Goal: Task Accomplishment & Management: Manage account settings

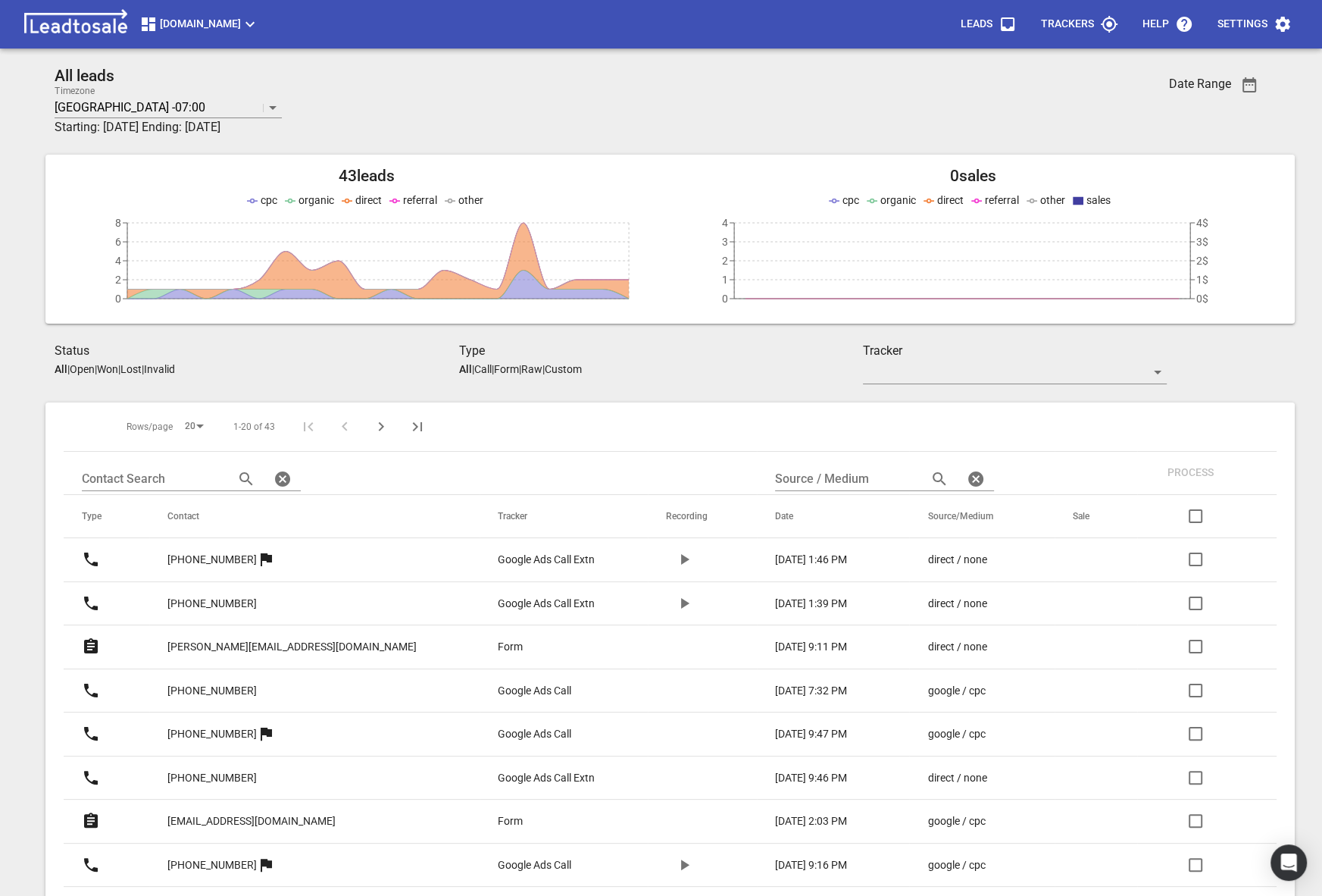
click at [166, 29] on span "[DOMAIN_NAME]" at bounding box center [199, 24] width 120 height 18
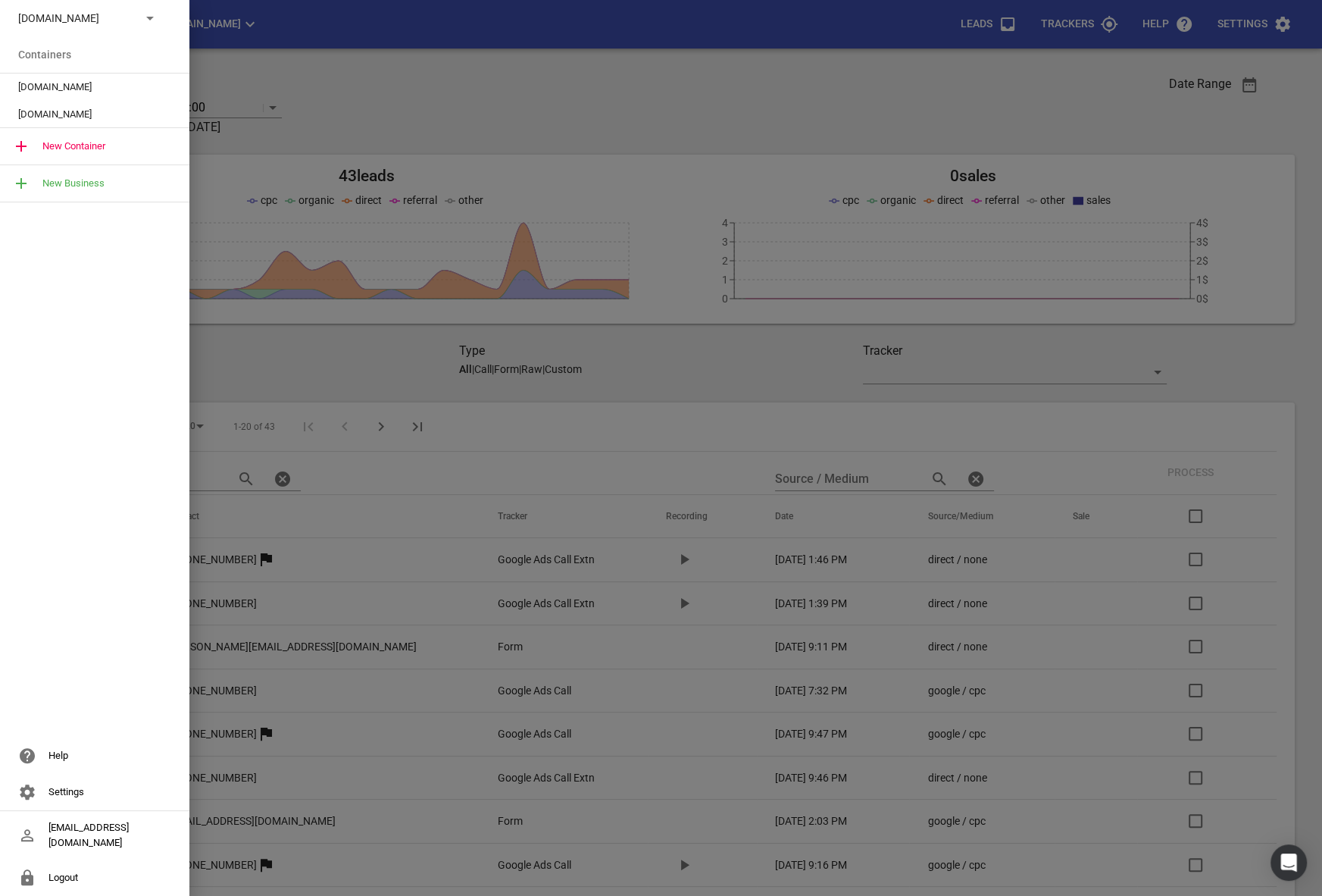
click at [118, 25] on p "[DOMAIN_NAME]" at bounding box center [73, 19] width 111 height 16
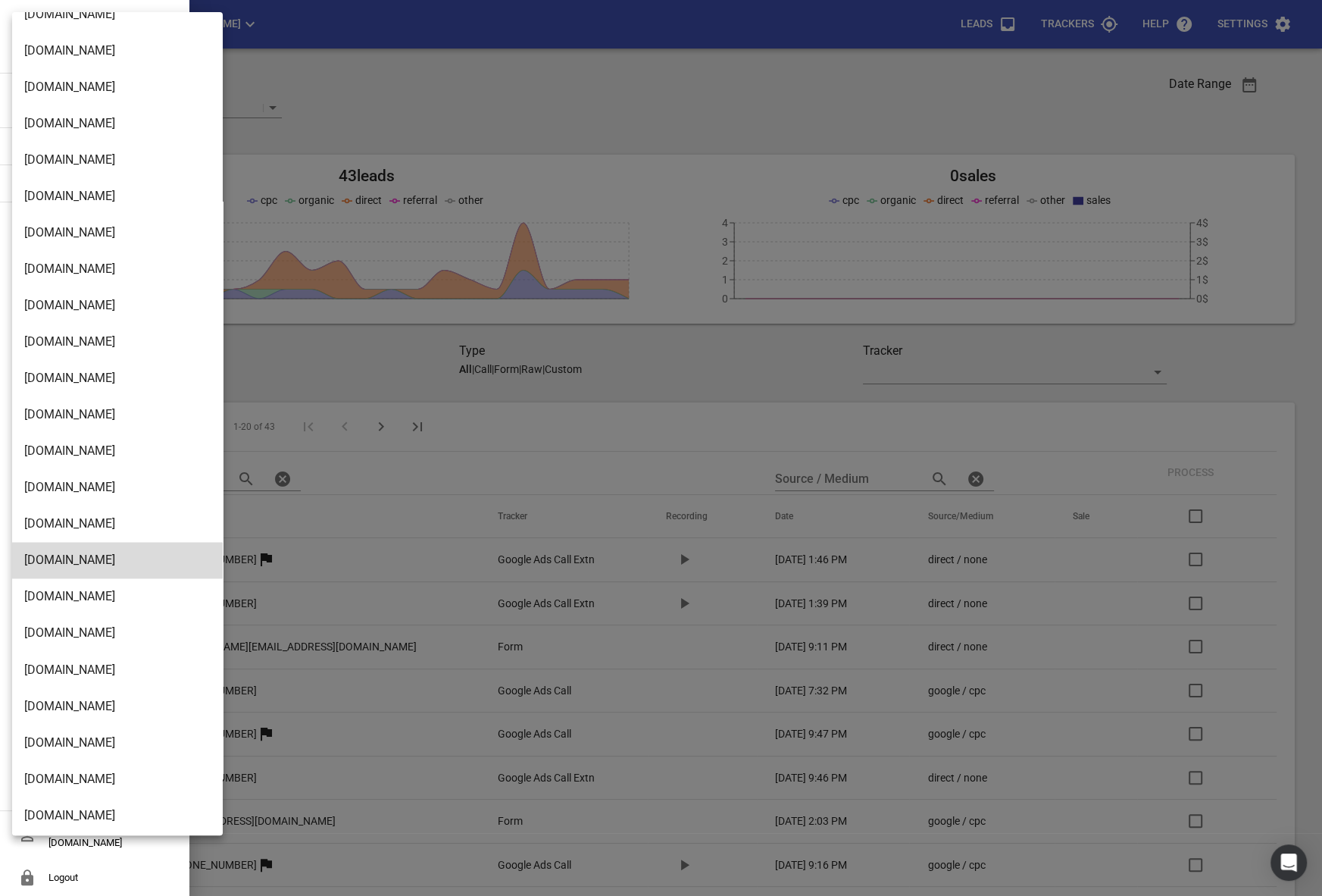
scroll to position [2308, 0]
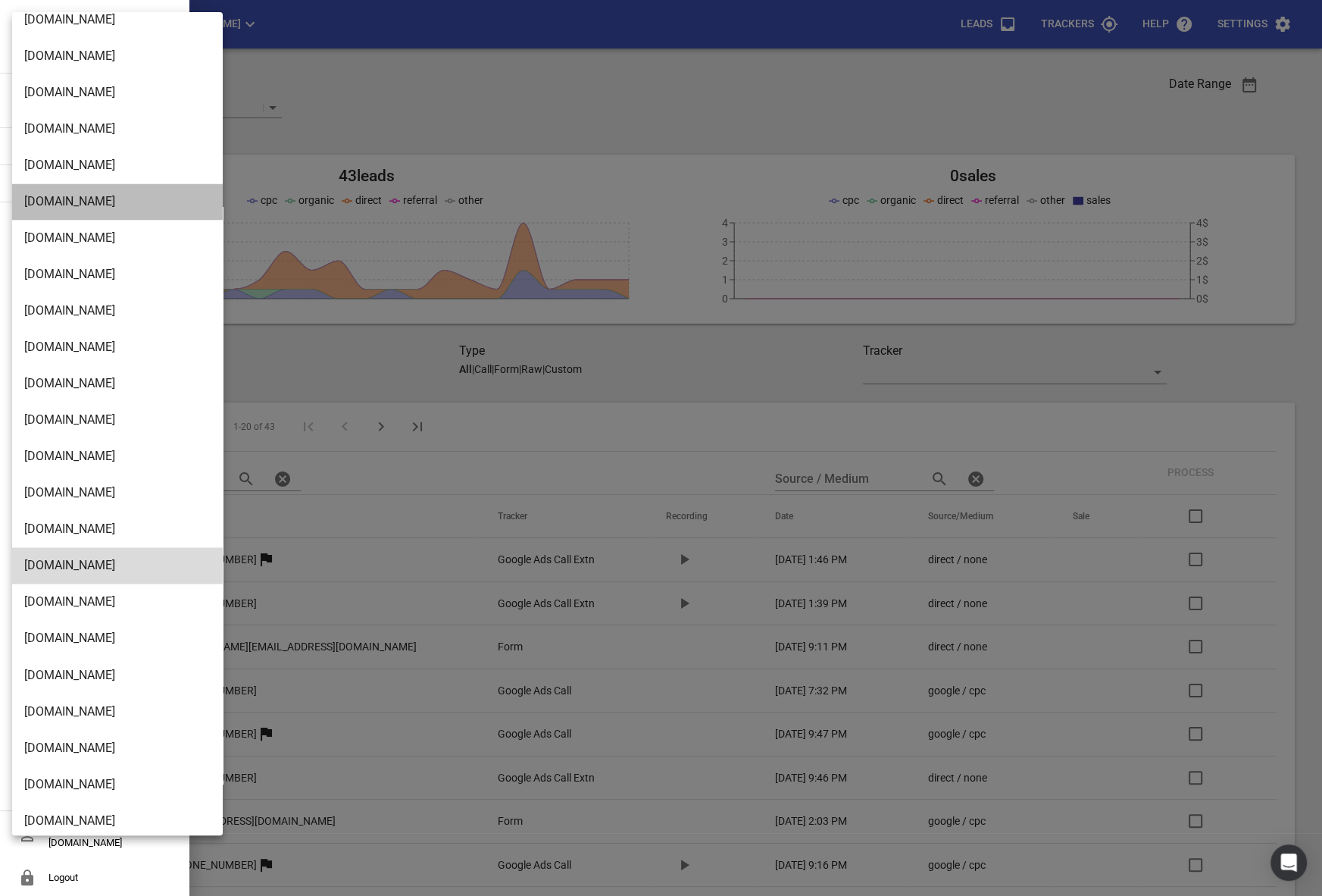
click at [60, 192] on li "[DOMAIN_NAME]" at bounding box center [117, 201] width 211 height 37
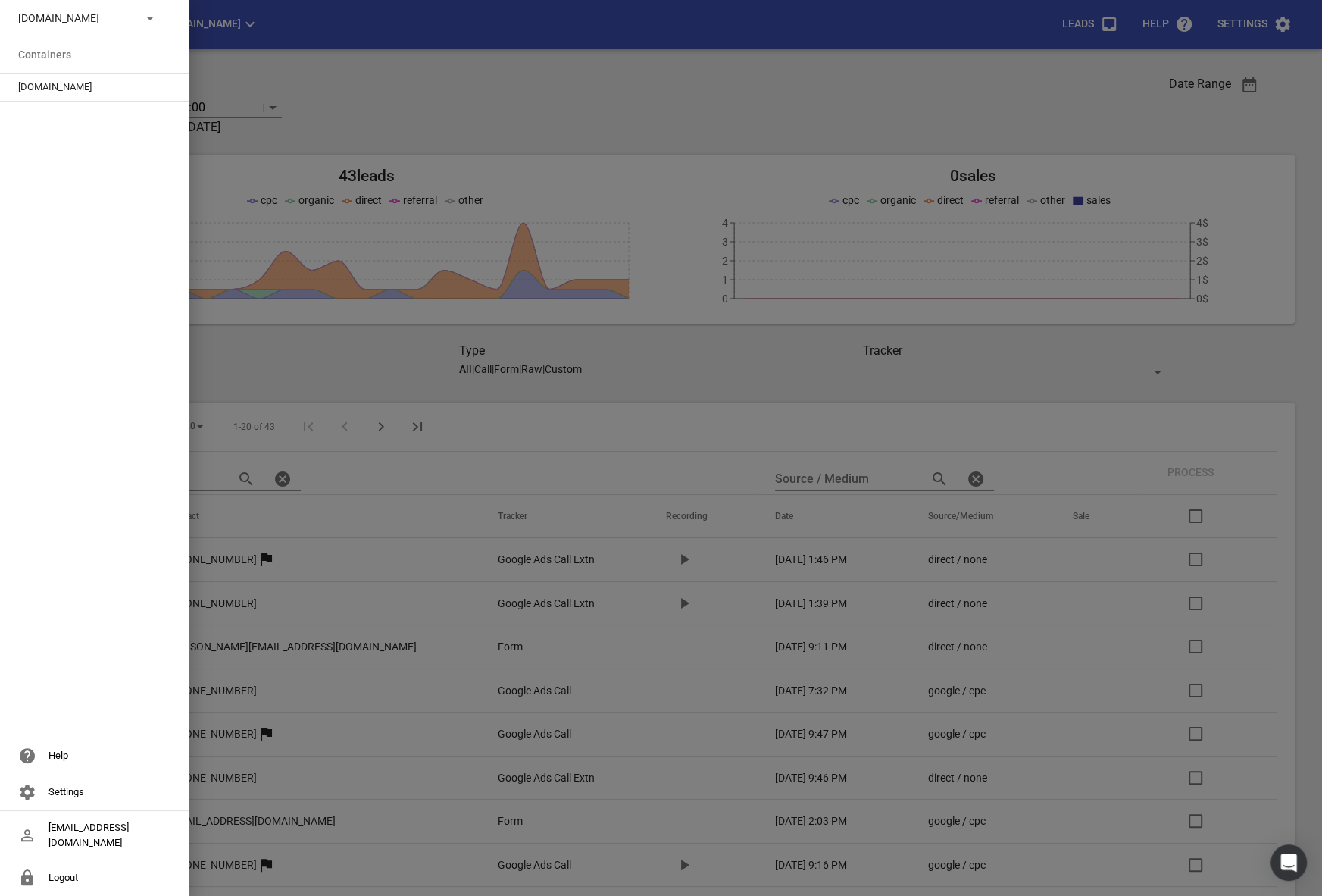
click at [58, 81] on span "[DOMAIN_NAME]" at bounding box center [88, 86] width 141 height 15
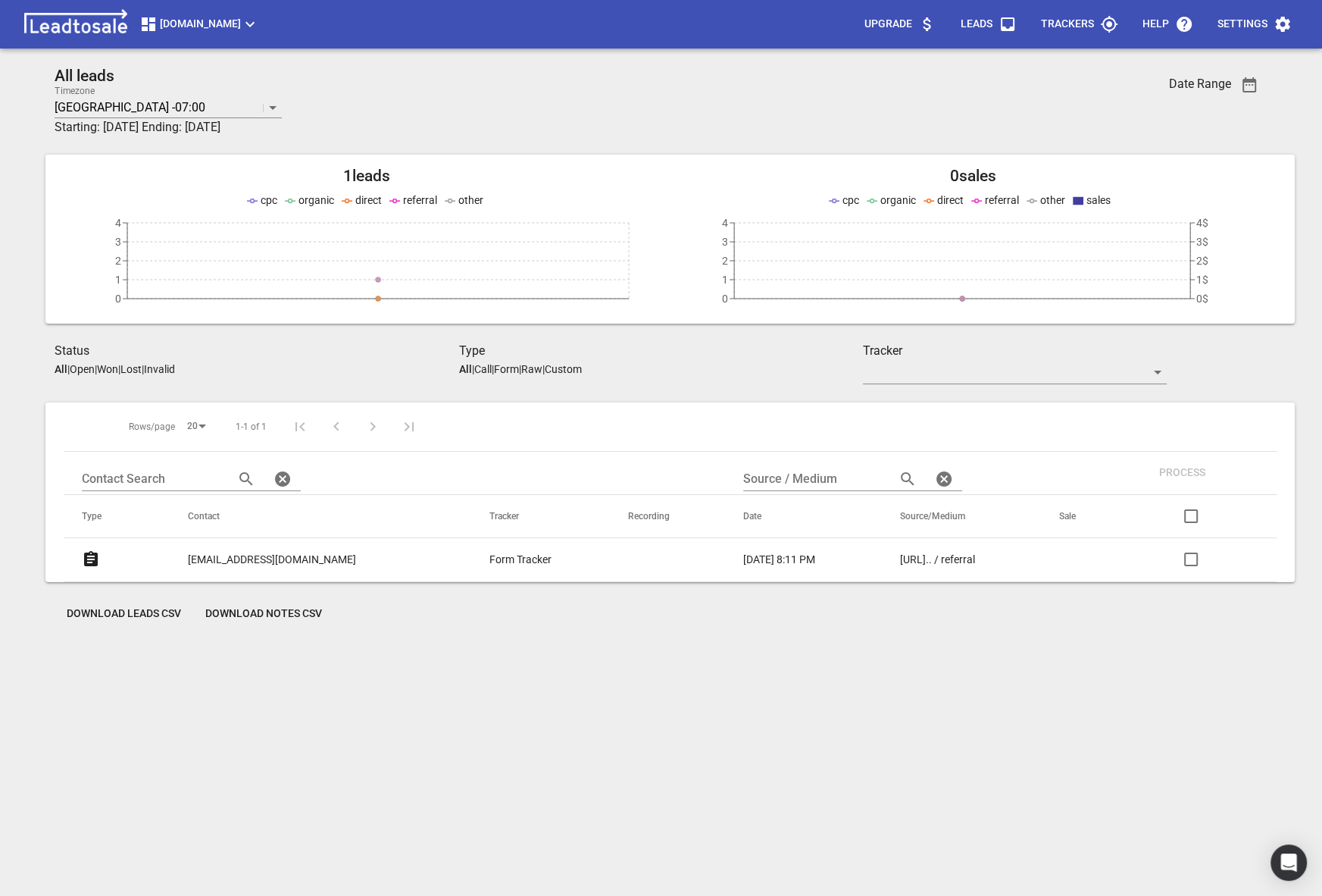
click at [1087, 31] on p "Trackers" at bounding box center [1068, 24] width 53 height 15
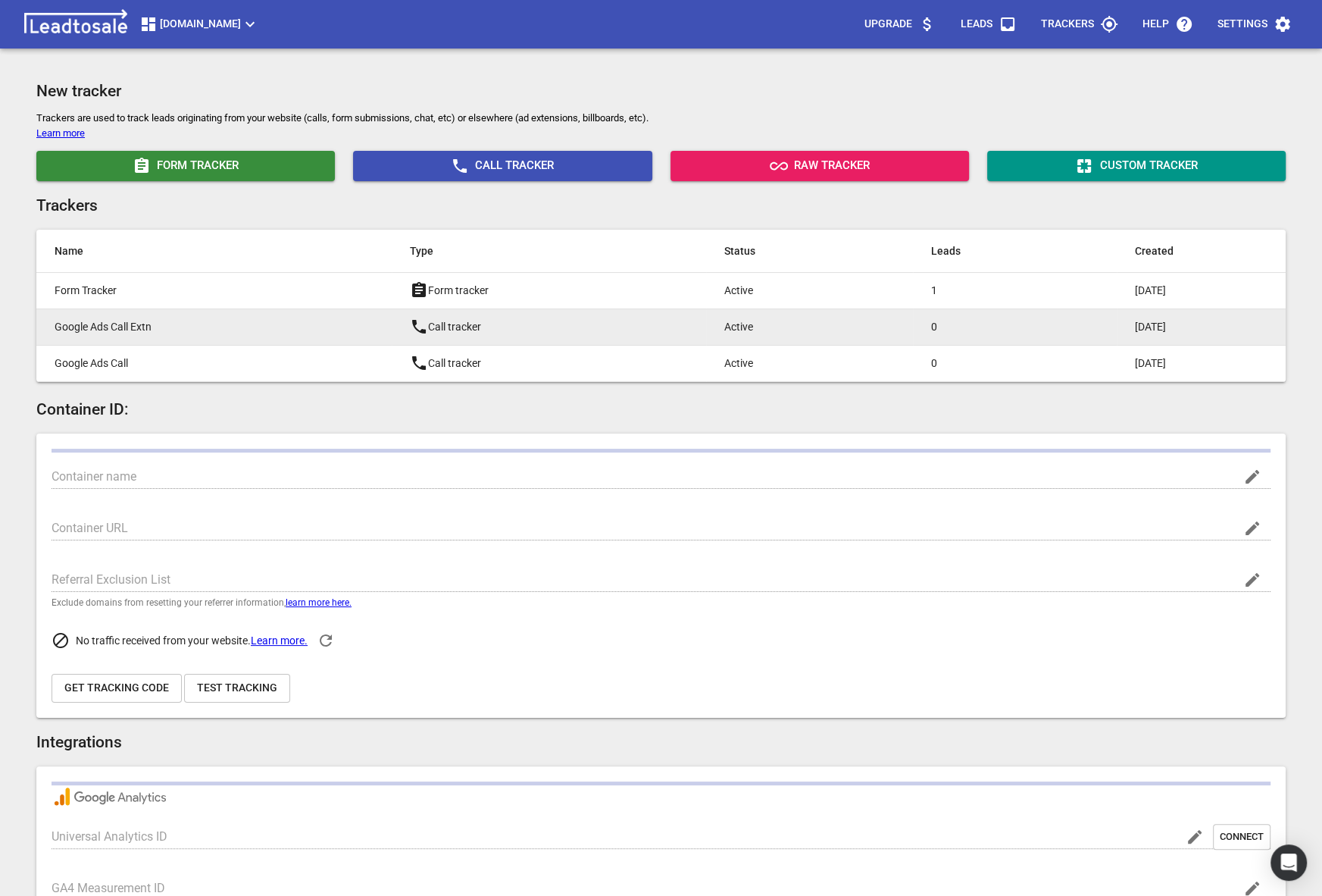
type input "[DOMAIN_NAME]"
type input "[URL][DOMAIN_NAME]"
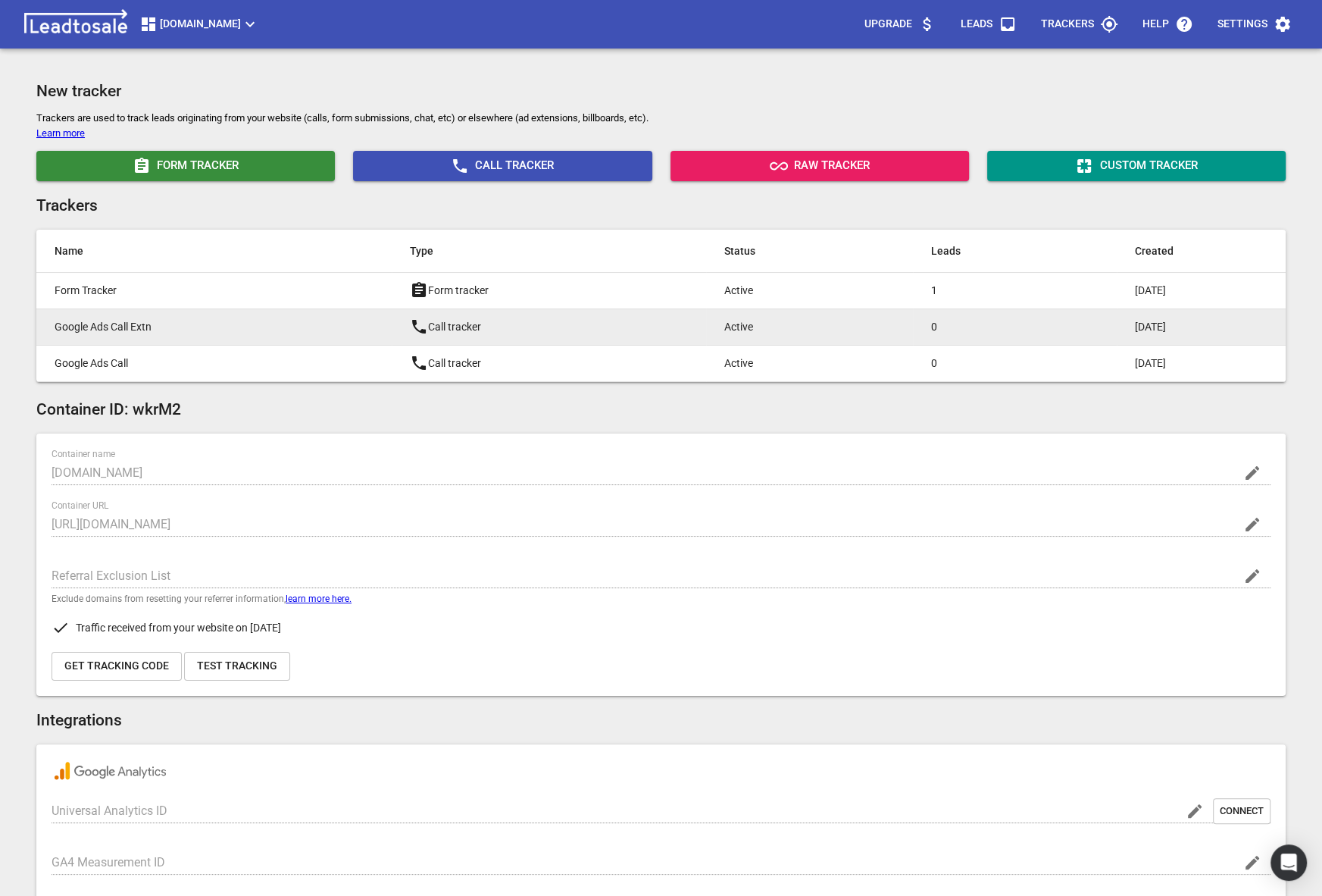
click at [163, 323] on p "Google Ads Call Extn" at bounding box center [202, 327] width 295 height 16
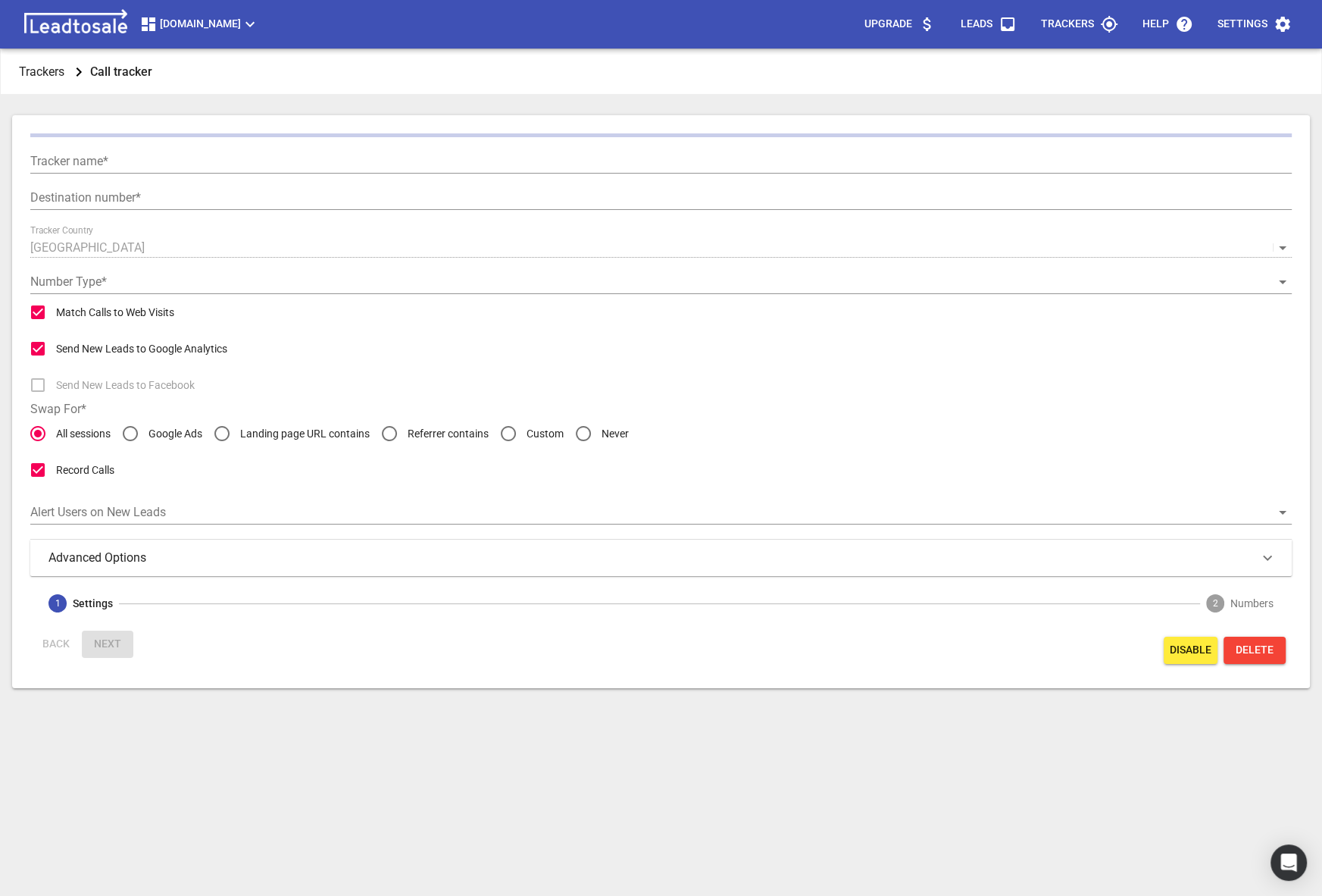
type input "Google Ads Call Extn"
type input "[PHONE_NUMBER]"
checkbox input "false"
type input "Call from Google Ads"
type input "5"
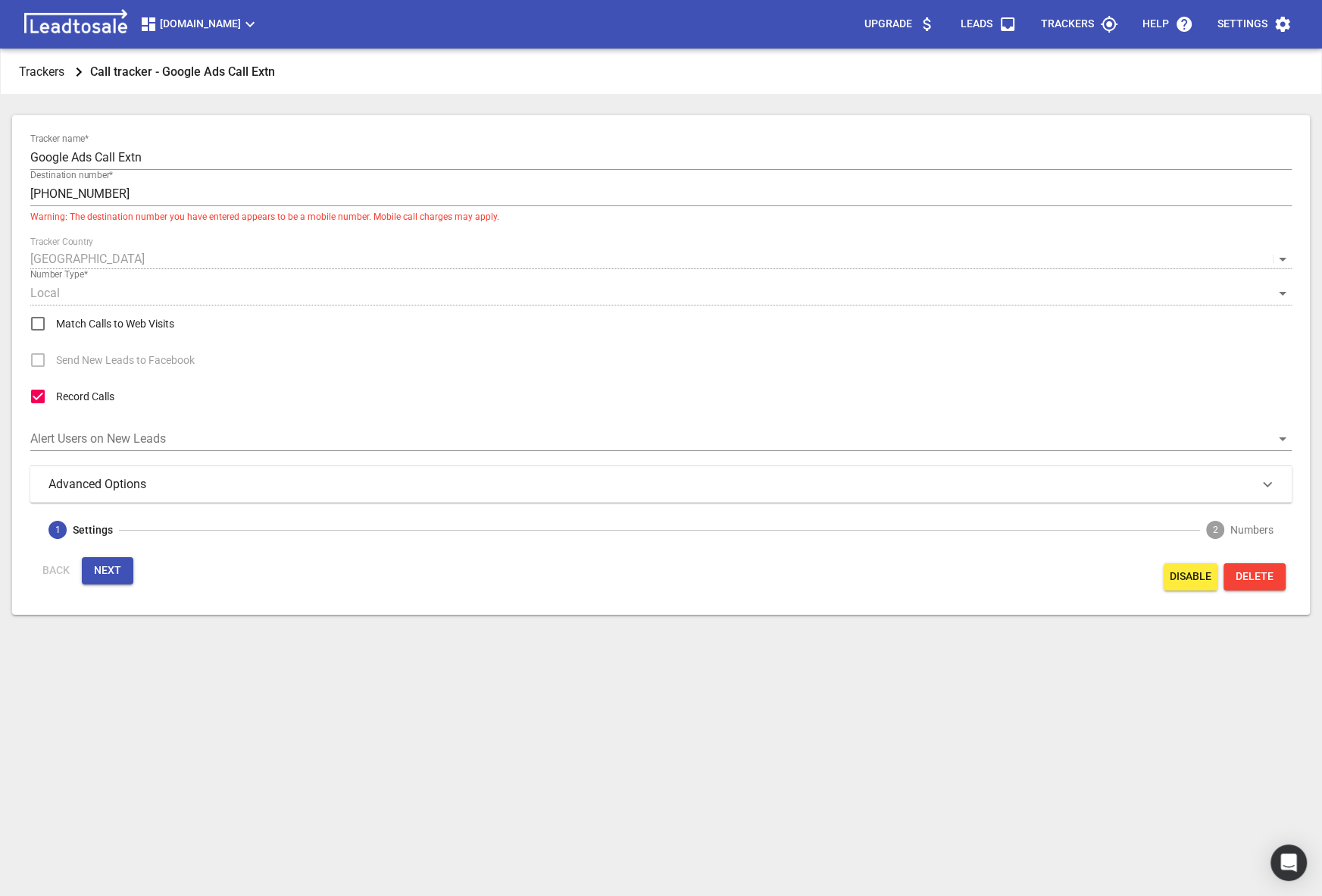
click at [160, 322] on span "Match Calls to Web Visits" at bounding box center [115, 324] width 118 height 16
click at [56, 322] on input "Match Calls to Web Visits" at bounding box center [38, 323] width 37 height 37
checkbox input "true"
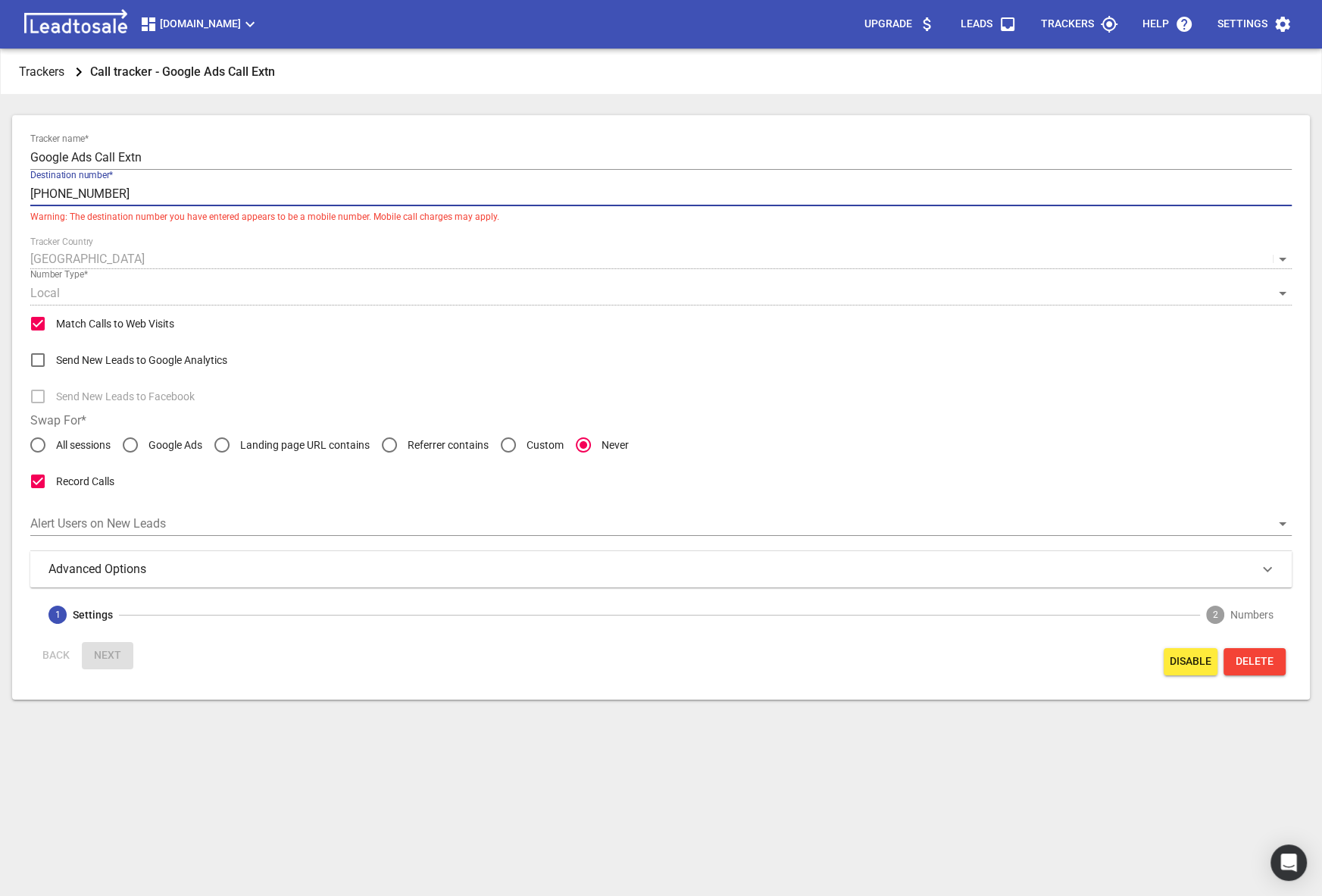
click at [119, 199] on input "[PHONE_NUMBER]" at bounding box center [661, 194] width 1262 height 24
click at [118, 199] on input "[PHONE_NUMBER]" at bounding box center [661, 194] width 1262 height 24
drag, startPoint x: 176, startPoint y: 199, endPoint x: 52, endPoint y: 200, distance: 124.0
click at [52, 200] on input "[PHONE_NUMBER]" at bounding box center [661, 194] width 1262 height 24
